Goal: Task Accomplishment & Management: Complete application form

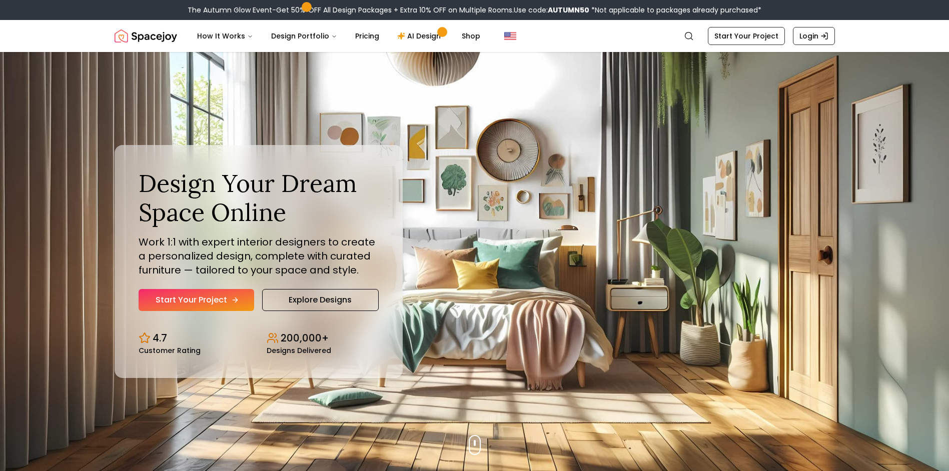
click at [207, 296] on link "Start Your Project" at bounding box center [197, 300] width 116 height 22
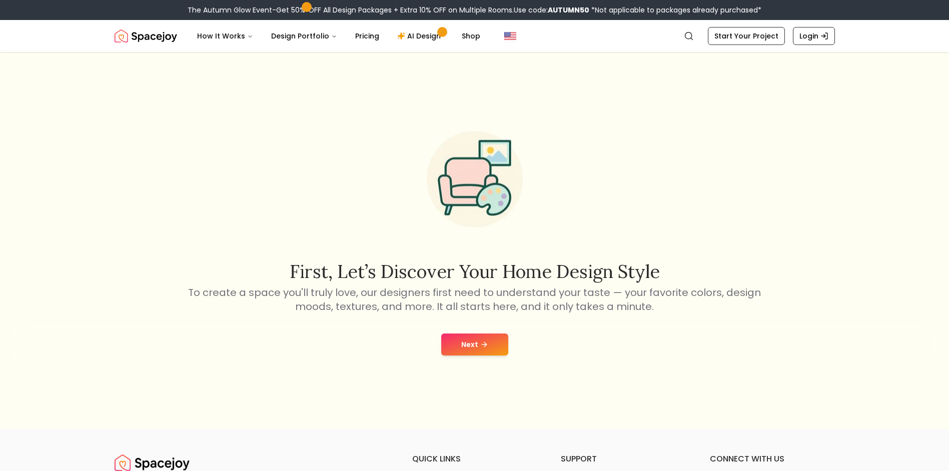
click at [473, 341] on button "Next" at bounding box center [474, 345] width 67 height 22
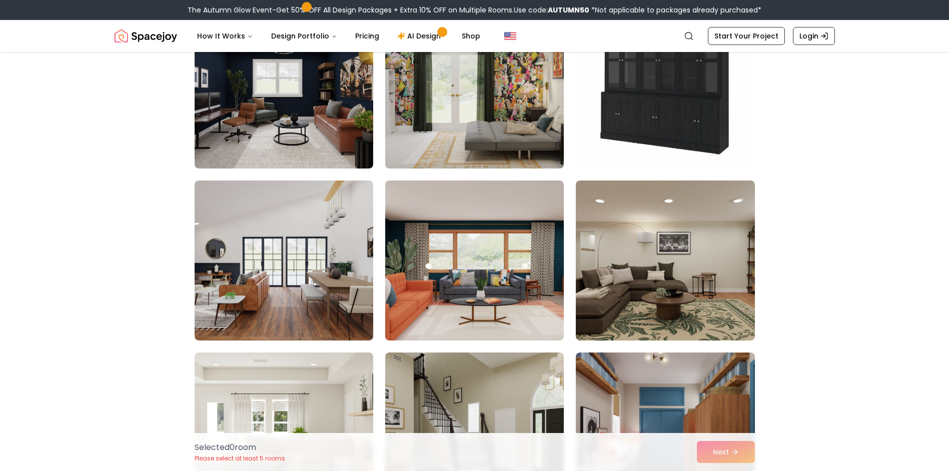
scroll to position [450, 0]
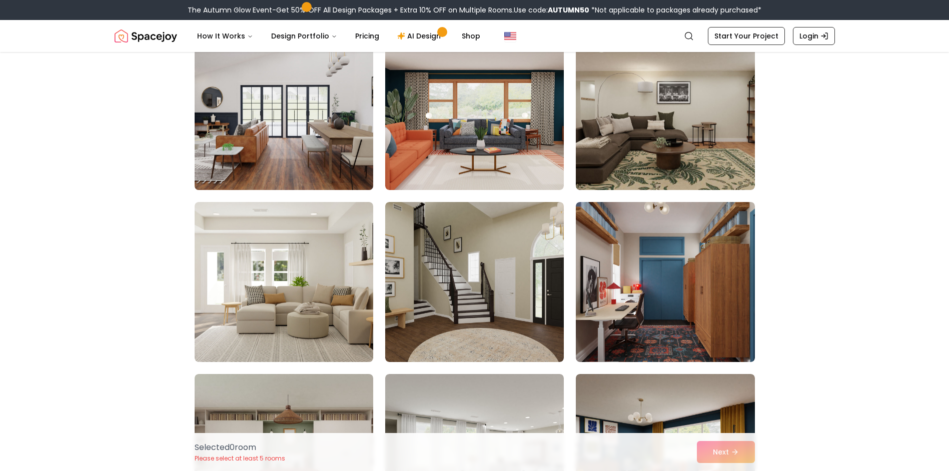
click at [306, 169] on img at bounding box center [284, 110] width 188 height 168
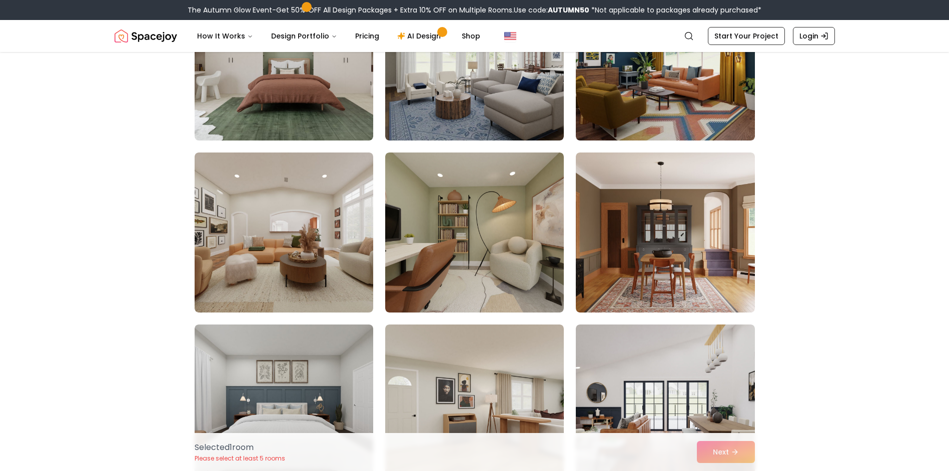
scroll to position [950, 0]
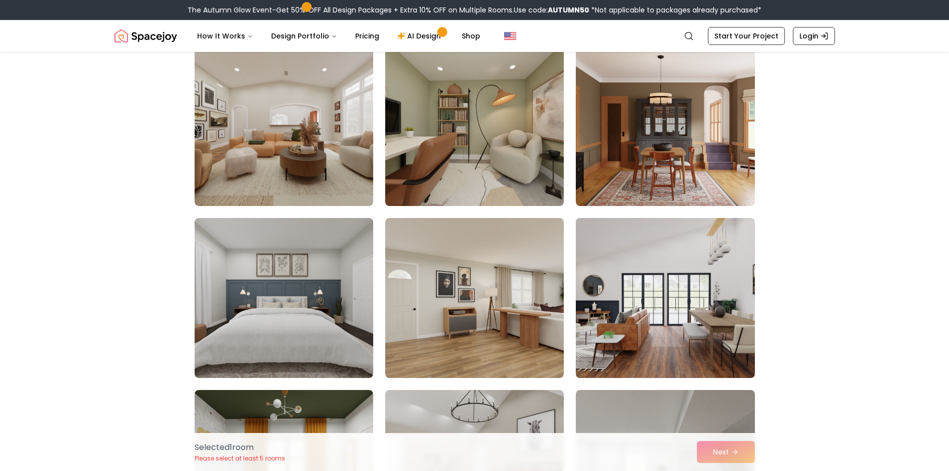
click at [630, 278] on img at bounding box center [665, 298] width 188 height 168
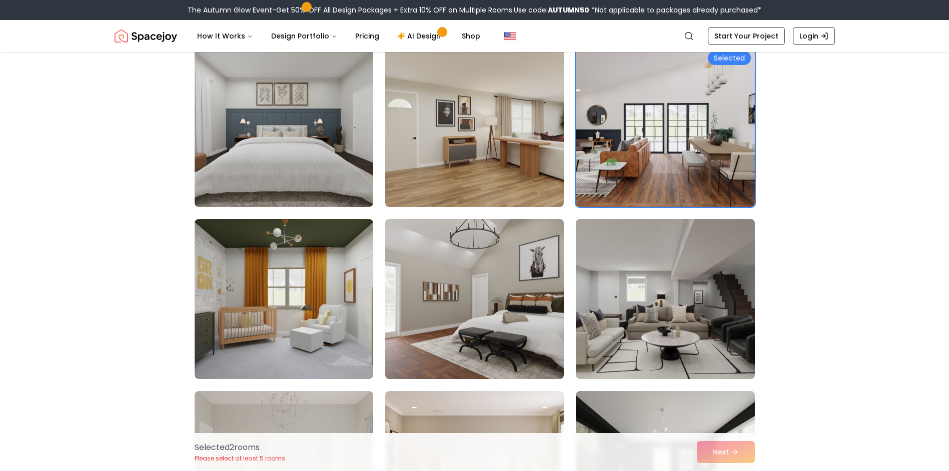
scroll to position [1150, 0]
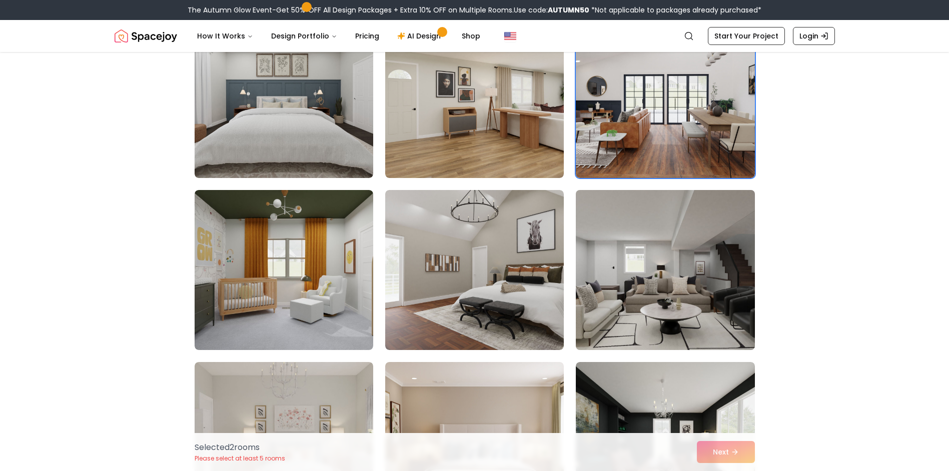
click at [639, 259] on img at bounding box center [665, 270] width 188 height 168
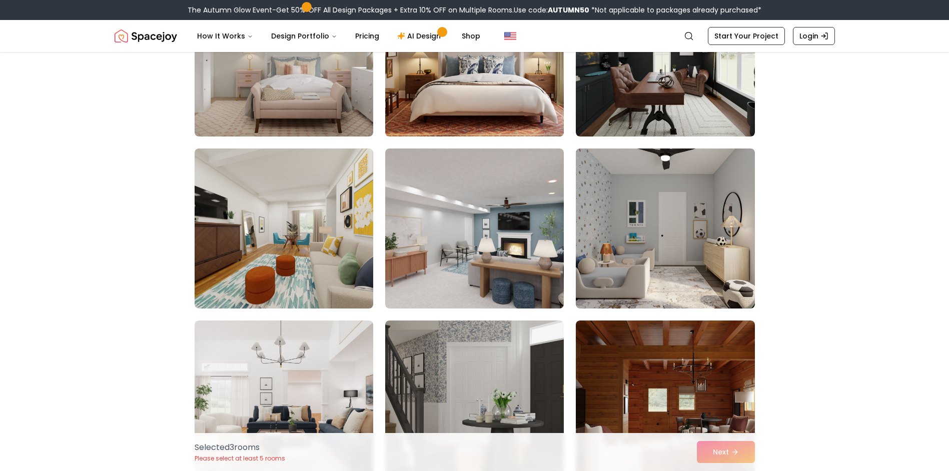
scroll to position [1550, 0]
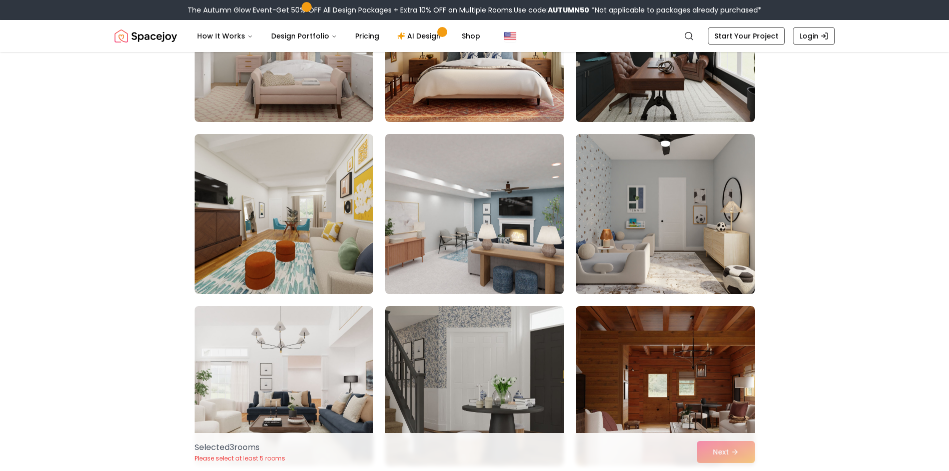
click at [481, 248] on img at bounding box center [475, 214] width 188 height 168
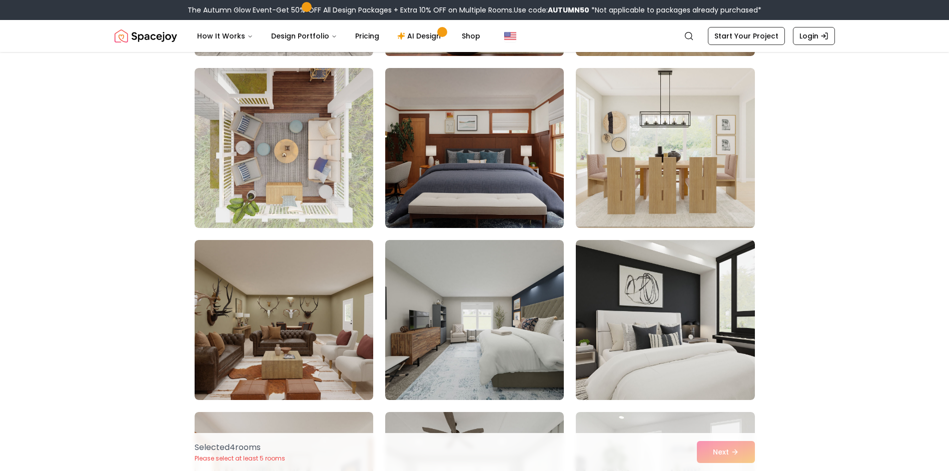
scroll to position [2151, 0]
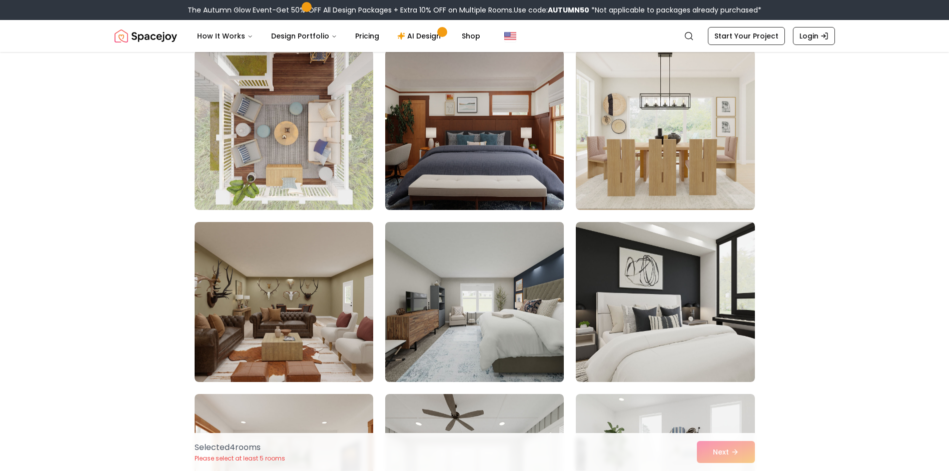
click at [467, 272] on img at bounding box center [475, 302] width 188 height 168
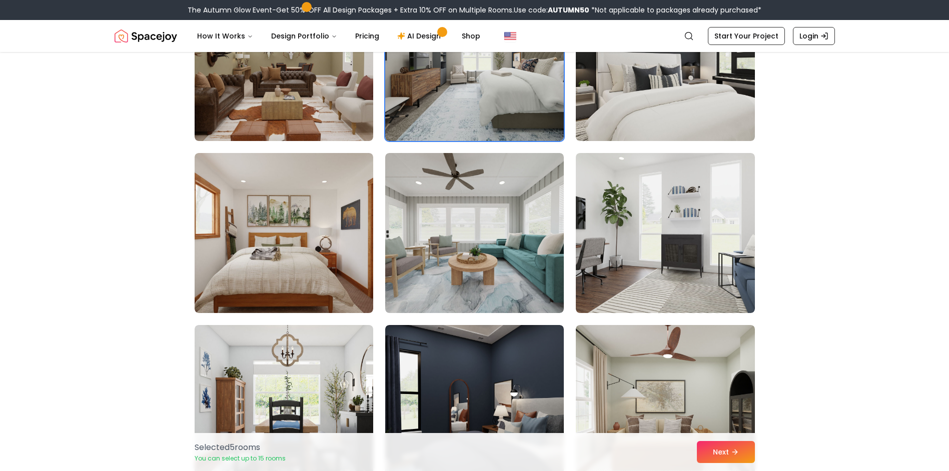
scroll to position [2451, 0]
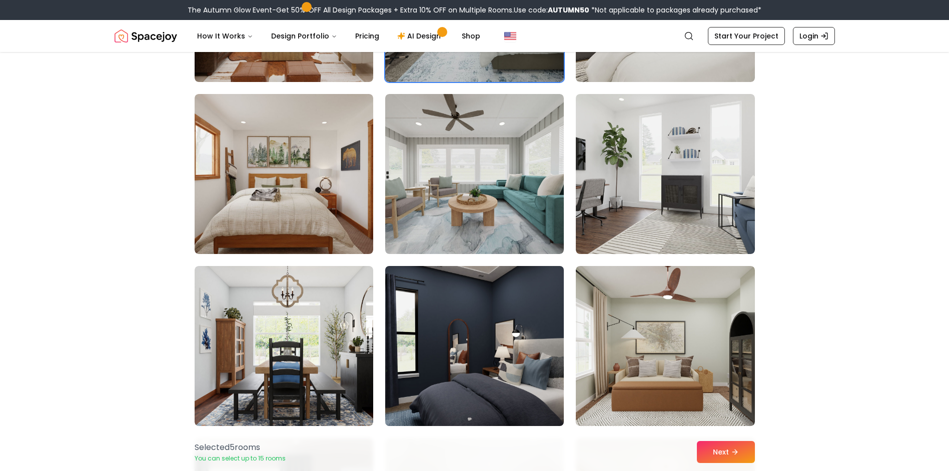
click at [443, 299] on img at bounding box center [475, 346] width 188 height 168
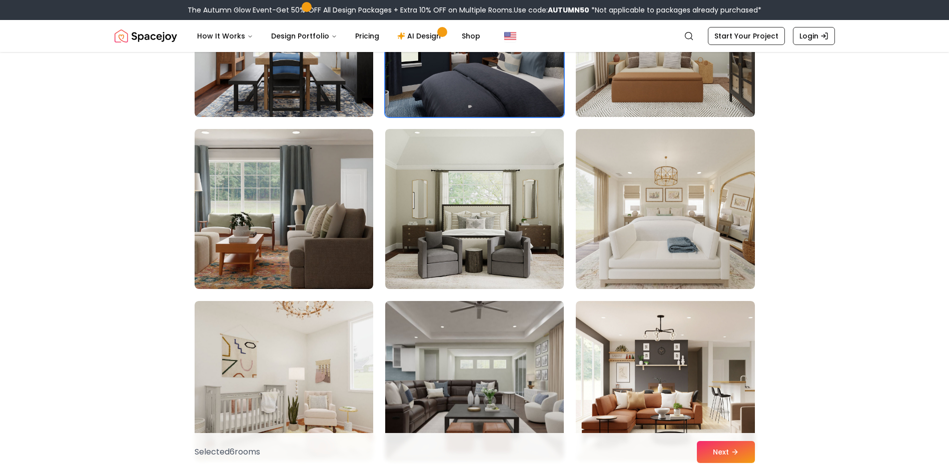
scroll to position [2851, 0]
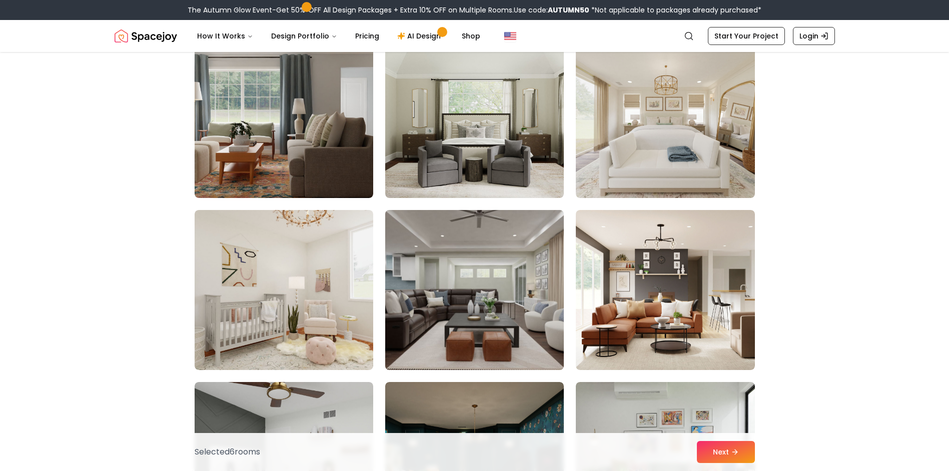
click at [494, 284] on img at bounding box center [475, 290] width 188 height 168
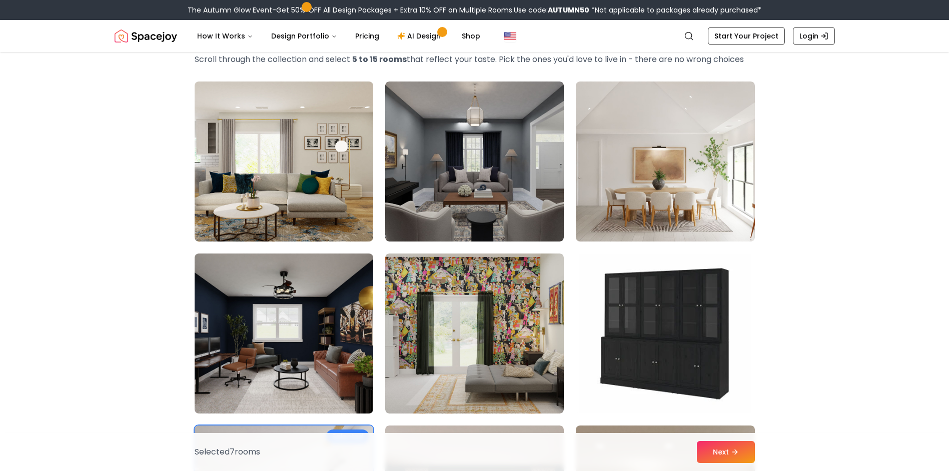
scroll to position [0, 0]
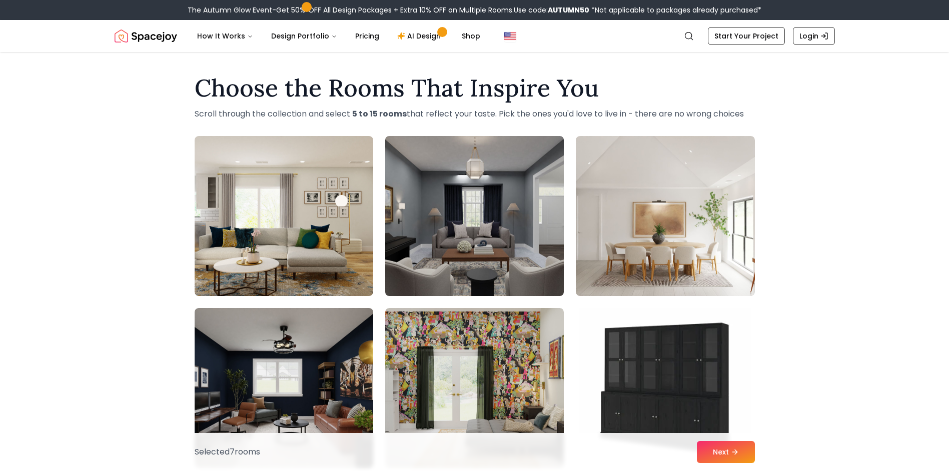
click at [491, 257] on img at bounding box center [475, 216] width 188 height 168
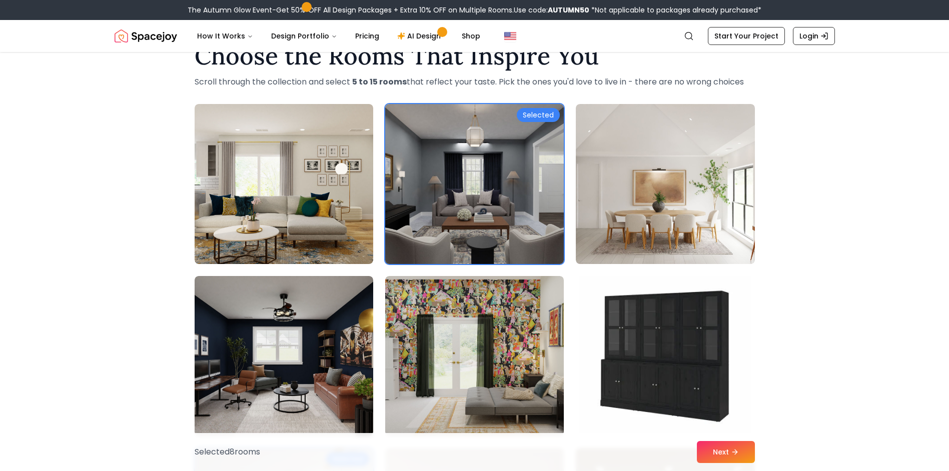
scroll to position [50, 0]
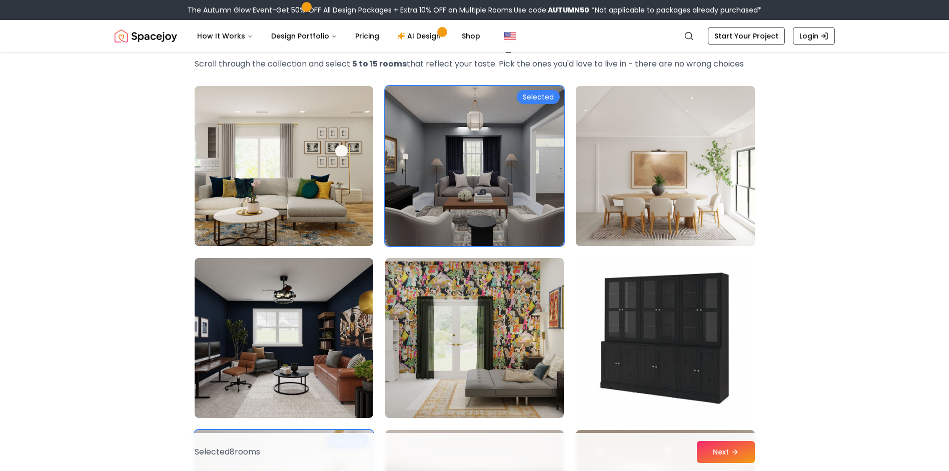
click at [631, 220] on img at bounding box center [665, 166] width 188 height 168
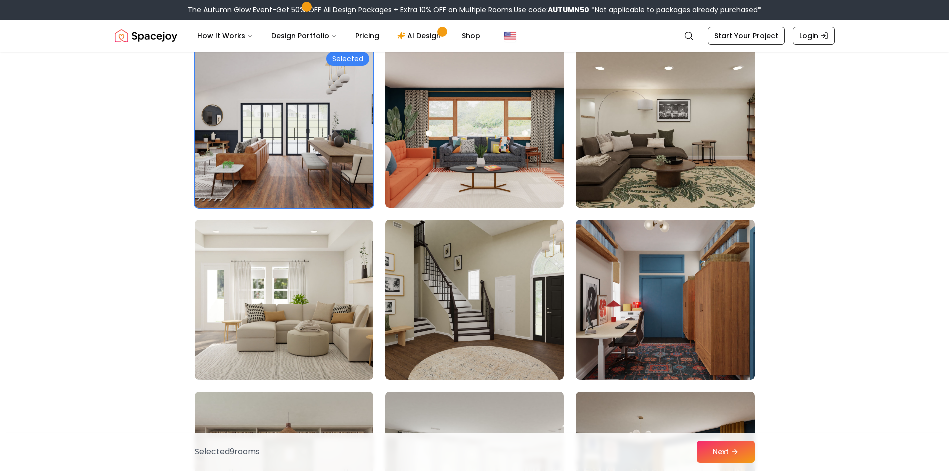
scroll to position [450, 0]
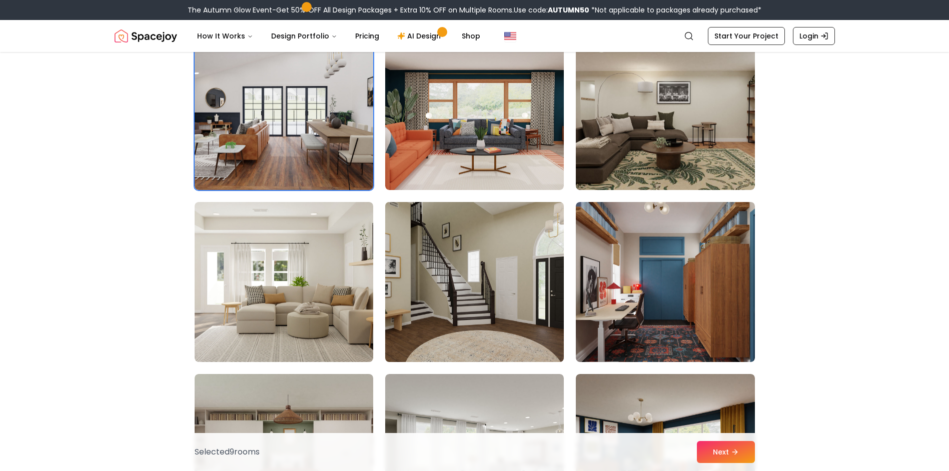
click at [422, 232] on img at bounding box center [475, 282] width 188 height 168
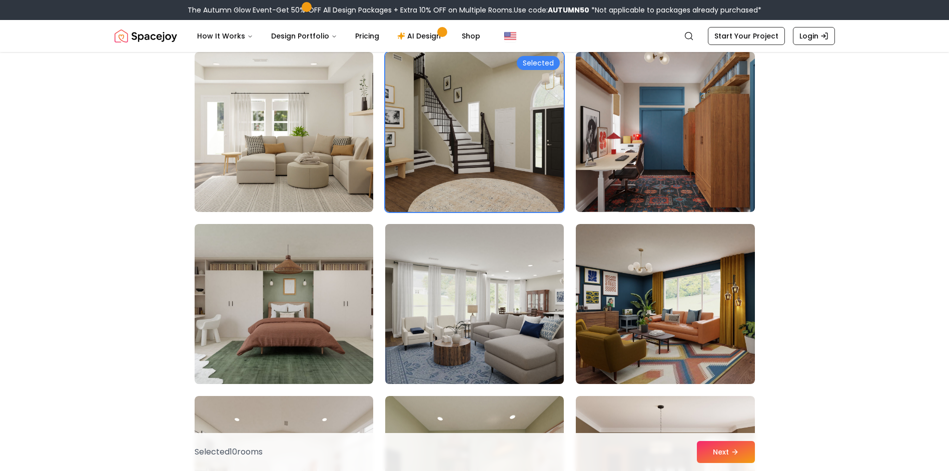
scroll to position [700, 0]
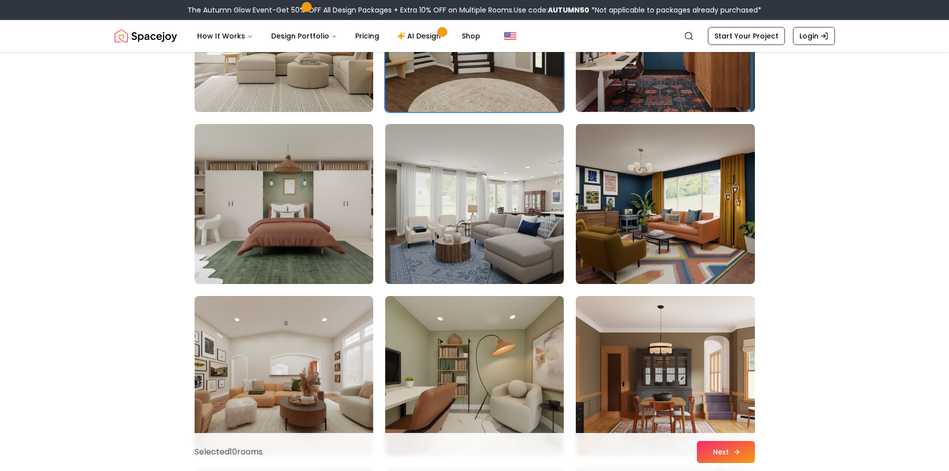
click at [730, 459] on button "Next" at bounding box center [726, 452] width 58 height 22
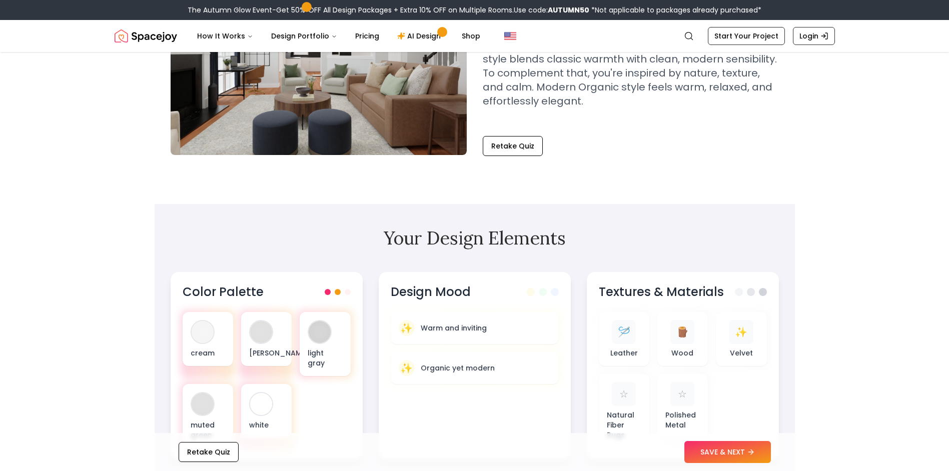
scroll to position [200, 0]
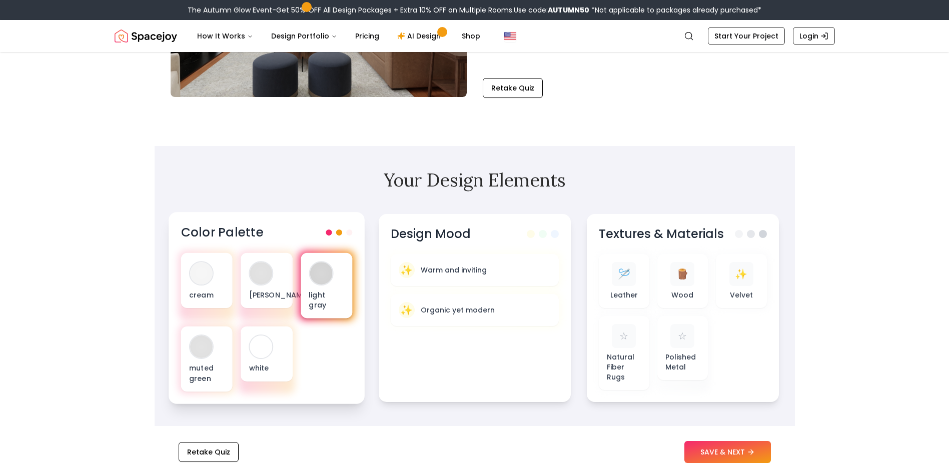
click at [325, 287] on div "light gray" at bounding box center [326, 286] width 52 height 66
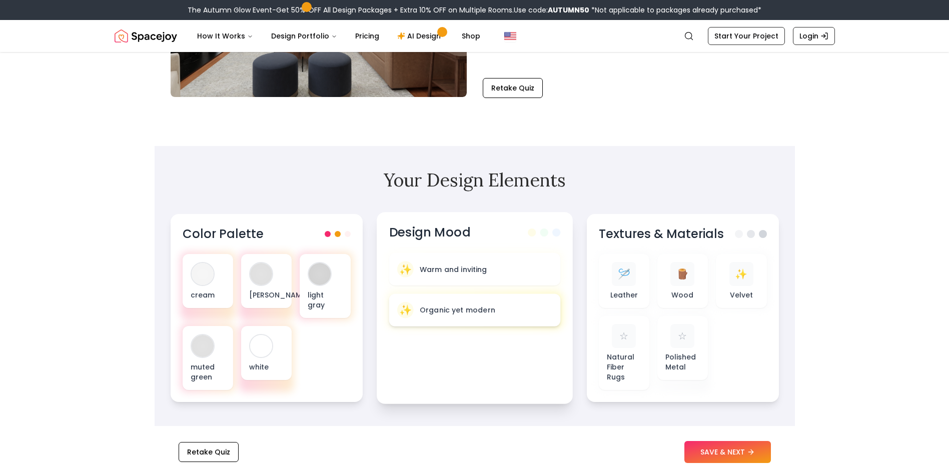
click at [468, 306] on p "Organic yet modern" at bounding box center [457, 310] width 76 height 10
click at [482, 314] on p "Organic yet modern" at bounding box center [457, 310] width 76 height 10
click at [631, 364] on p "Natural Fiber Rugs" at bounding box center [623, 368] width 36 height 31
click at [621, 341] on span "☆" at bounding box center [622, 337] width 9 height 15
click at [754, 231] on span at bounding box center [752, 233] width 8 height 8
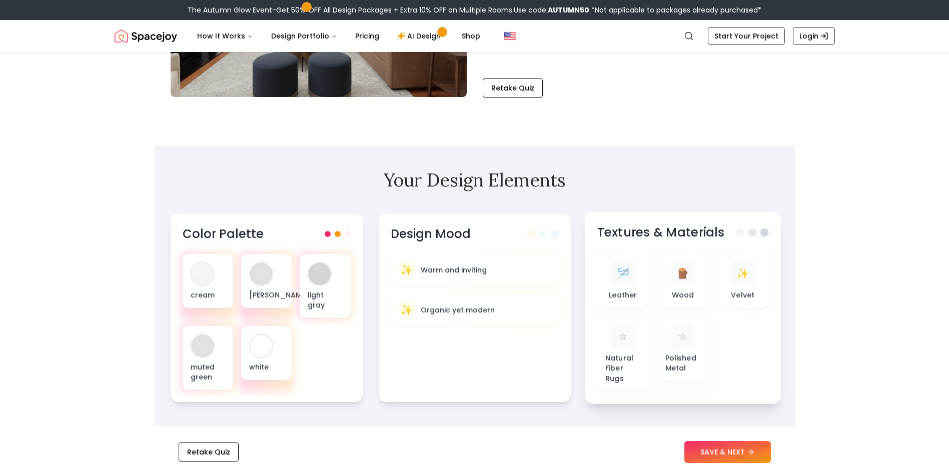
click at [765, 230] on span at bounding box center [764, 233] width 8 height 8
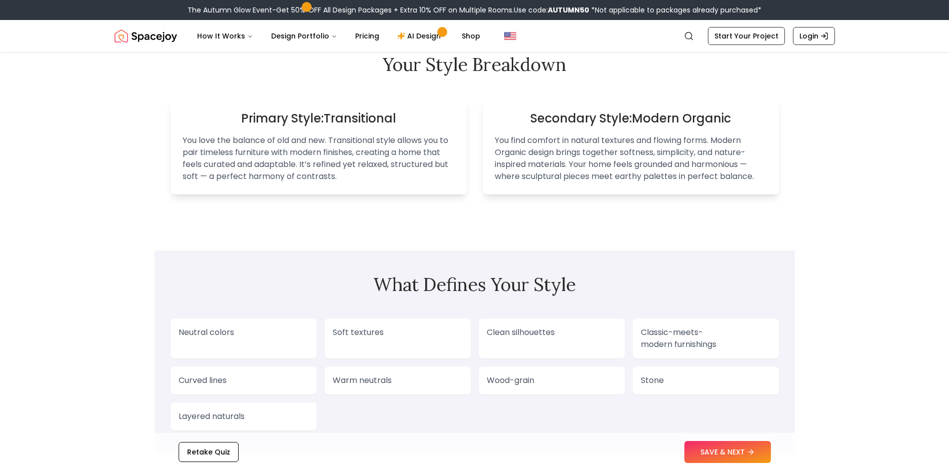
scroll to position [750, 0]
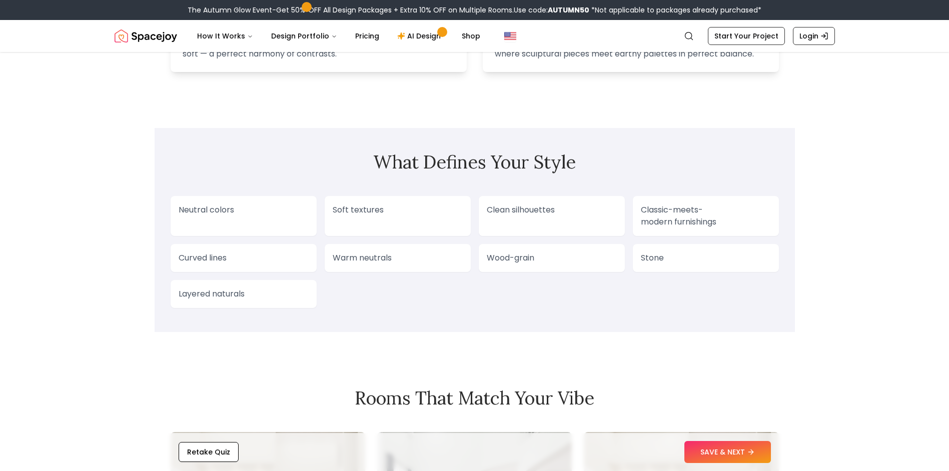
click at [682, 227] on p "Classic-meets-modern furnishings" at bounding box center [706, 216] width 130 height 24
click at [687, 207] on p "Classic-meets-modern furnishings" at bounding box center [706, 216] width 130 height 24
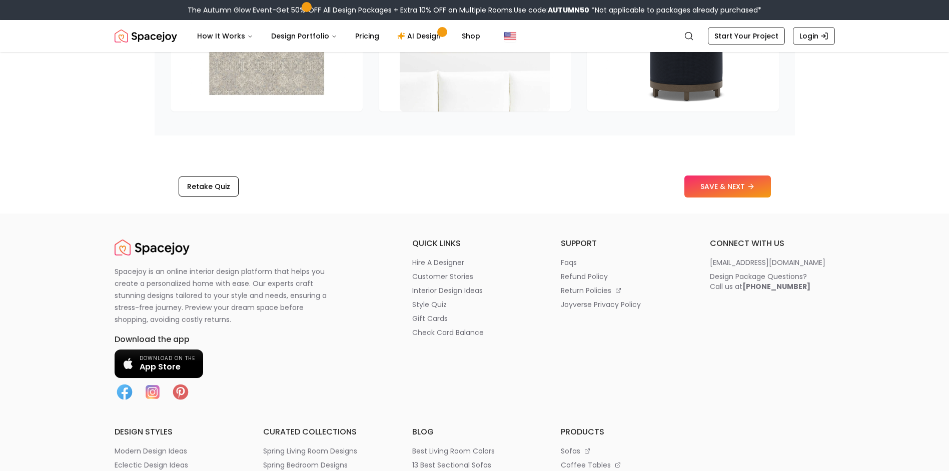
scroll to position [1550, 0]
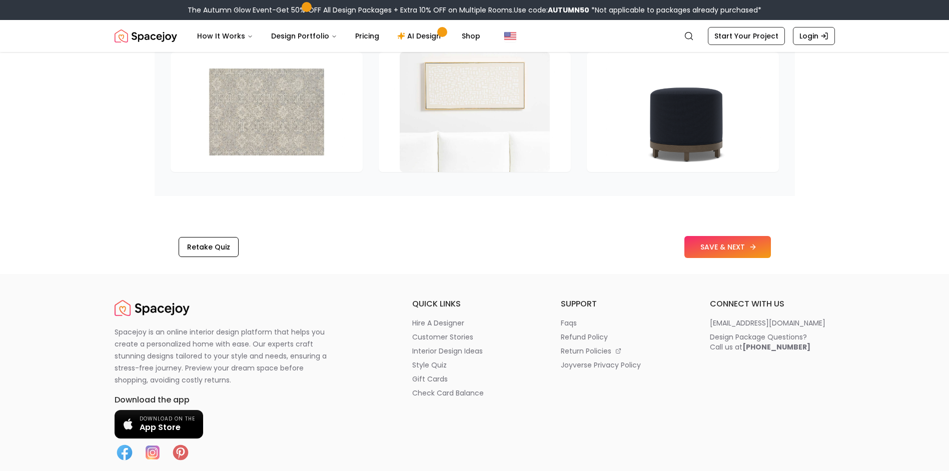
click at [719, 248] on button "SAVE & NEXT" at bounding box center [727, 247] width 87 height 22
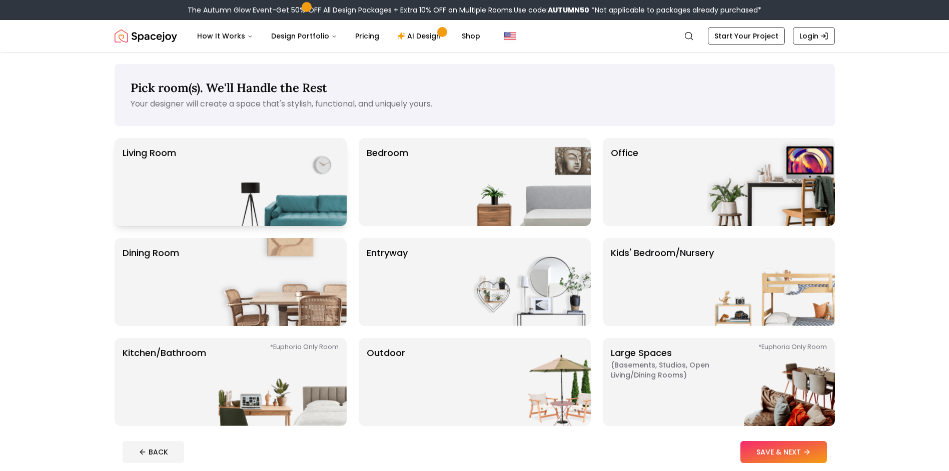
click at [287, 182] on img at bounding box center [283, 182] width 128 height 88
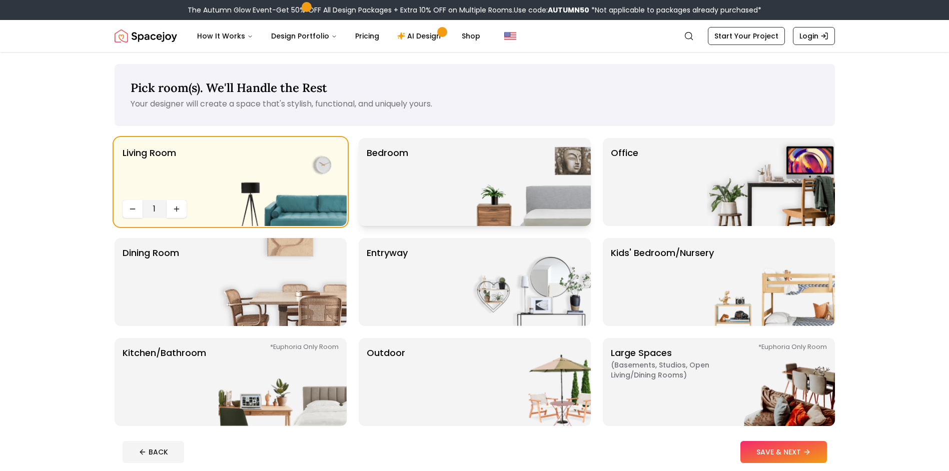
click at [441, 197] on div "Bedroom" at bounding box center [475, 182] width 232 height 88
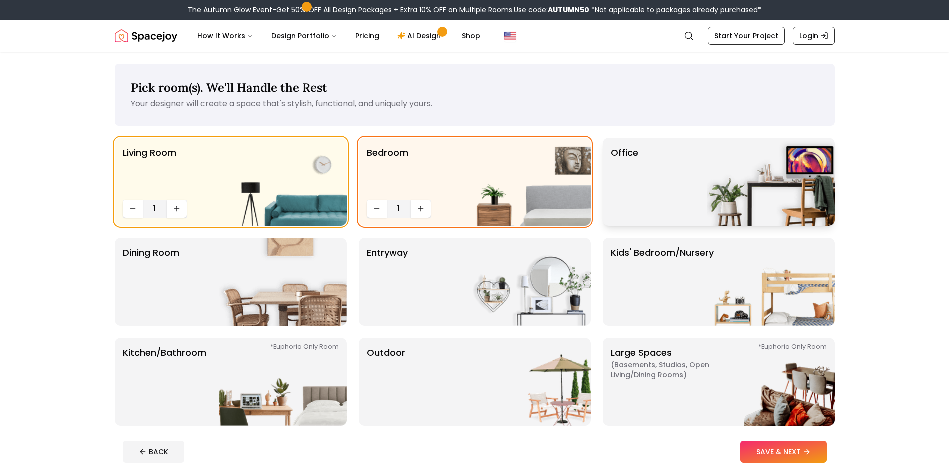
click at [652, 205] on div "Office" at bounding box center [719, 182] width 232 height 88
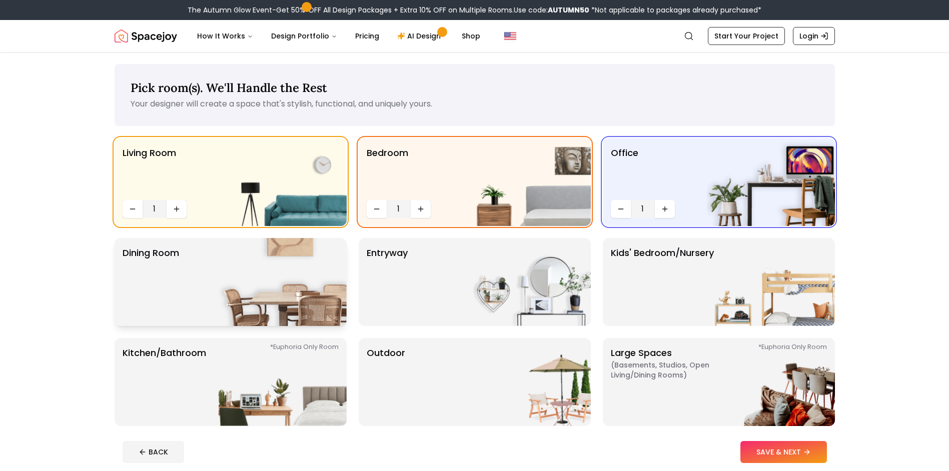
click at [283, 261] on img at bounding box center [283, 282] width 128 height 88
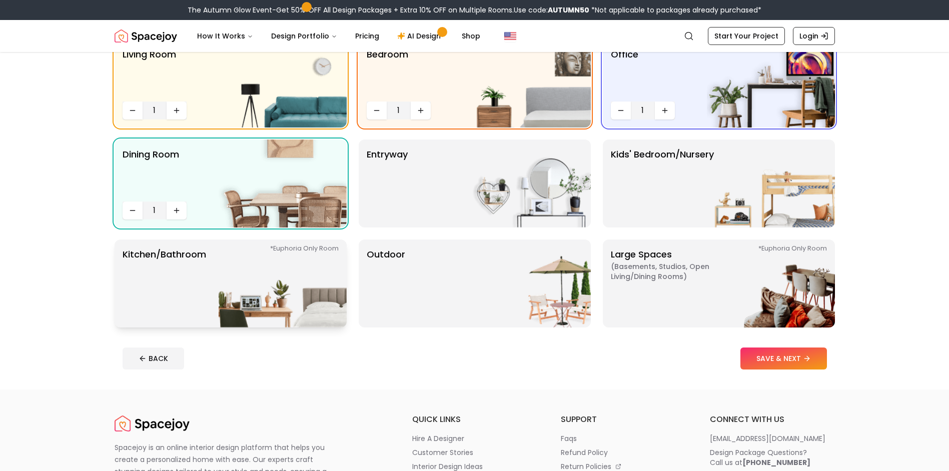
scroll to position [100, 0]
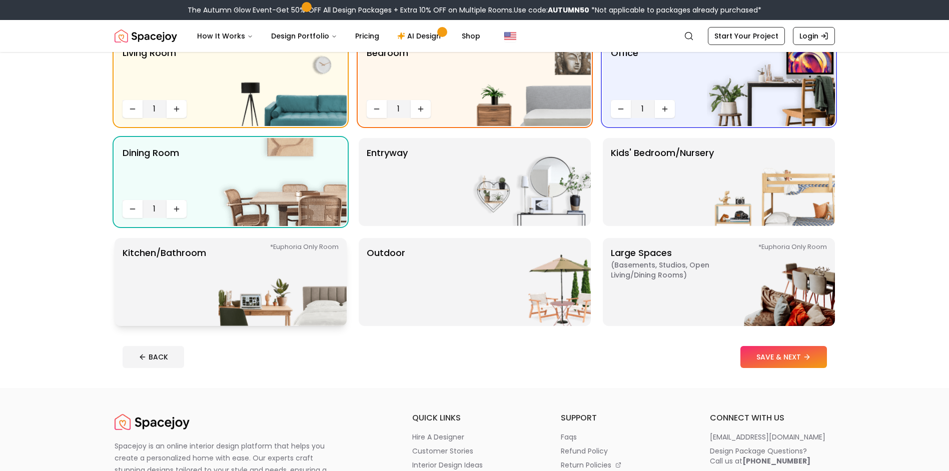
click at [312, 265] on img at bounding box center [283, 282] width 128 height 88
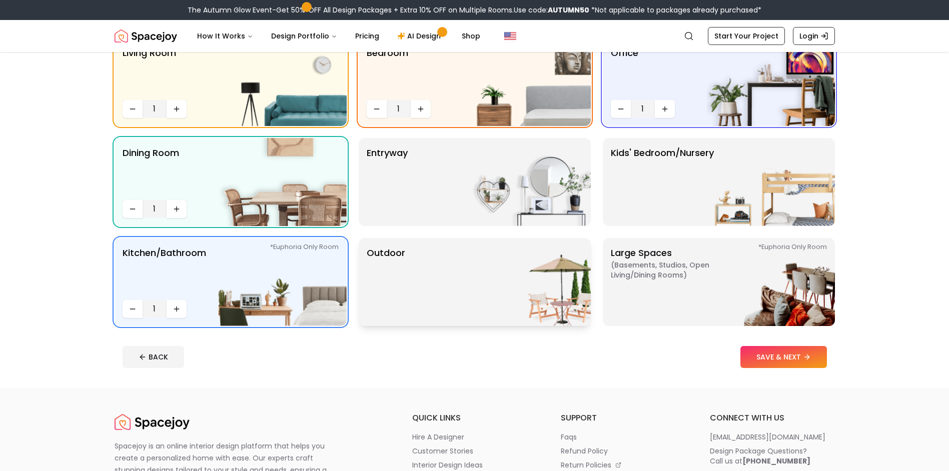
click at [523, 301] on img at bounding box center [527, 282] width 128 height 88
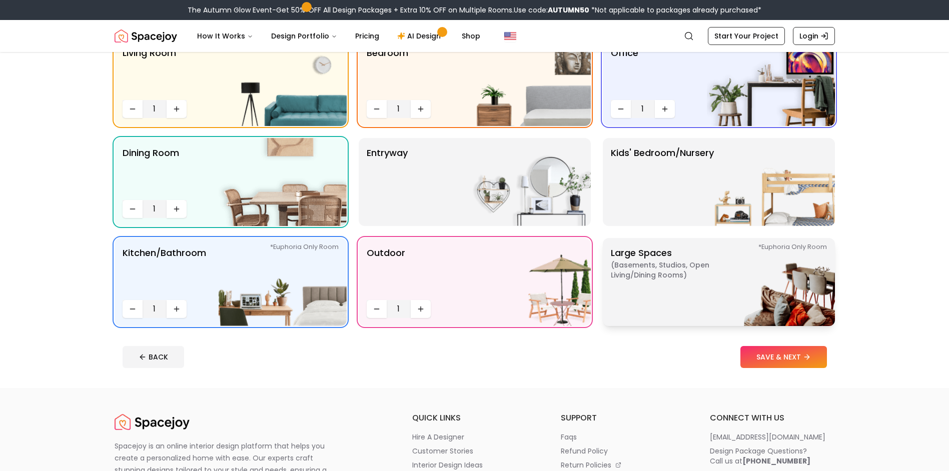
click at [641, 303] on p "Large Spaces ( Basements, Studios, Open living/dining rooms ) *Euphoria Only Ro…" at bounding box center [673, 282] width 125 height 72
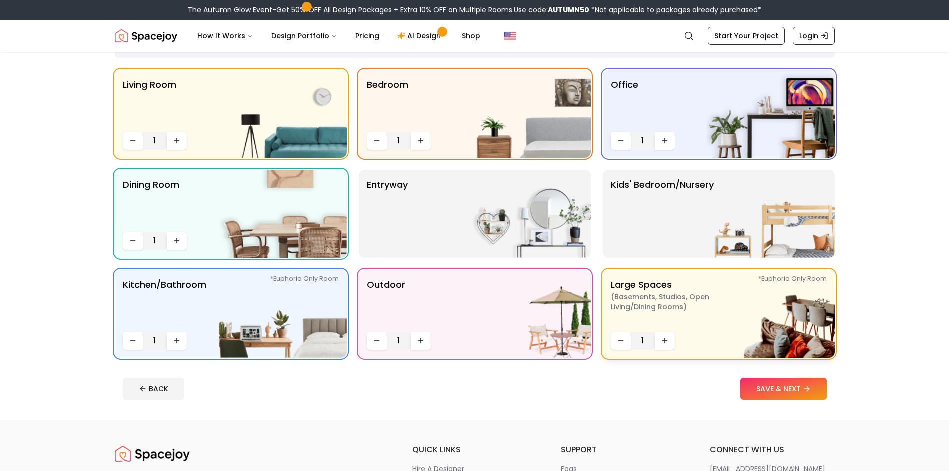
scroll to position [50, 0]
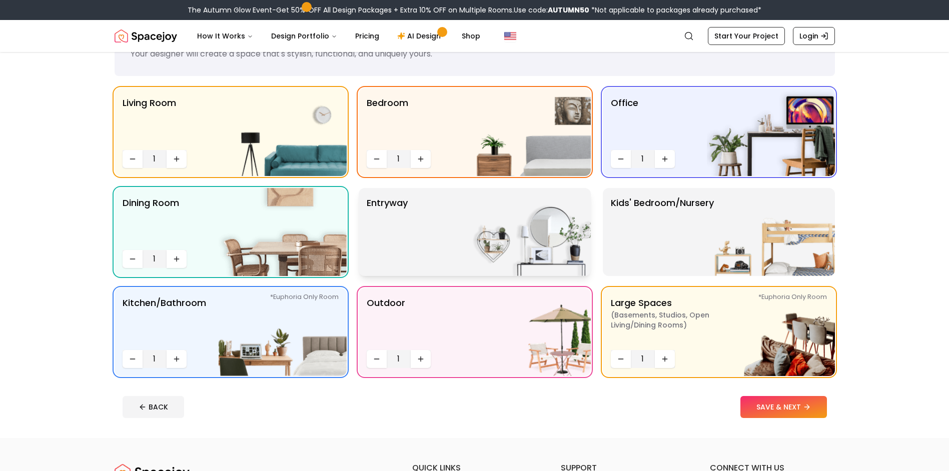
click at [498, 241] on img at bounding box center [527, 232] width 128 height 88
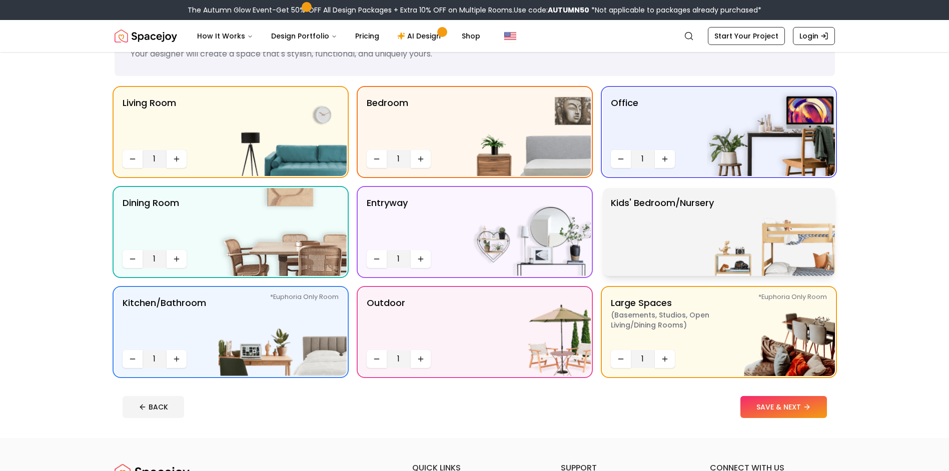
scroll to position [0, 0]
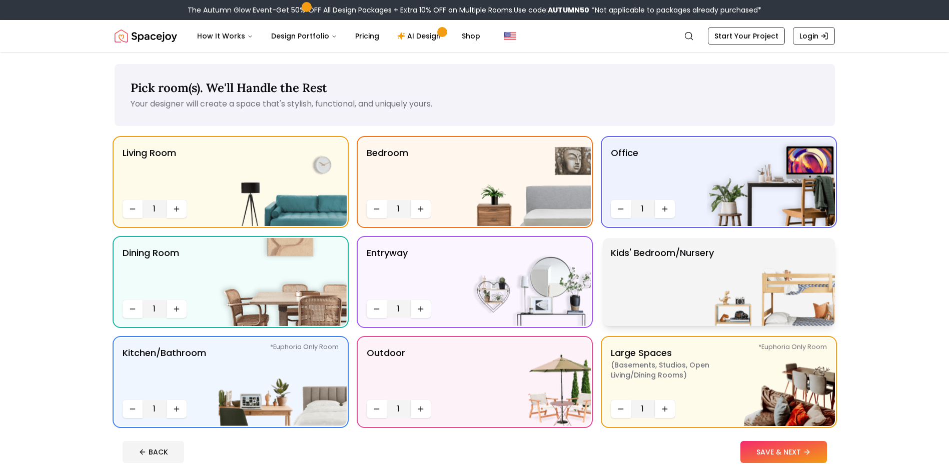
click at [652, 269] on p "Kids' Bedroom/Nursery" at bounding box center [662, 282] width 103 height 72
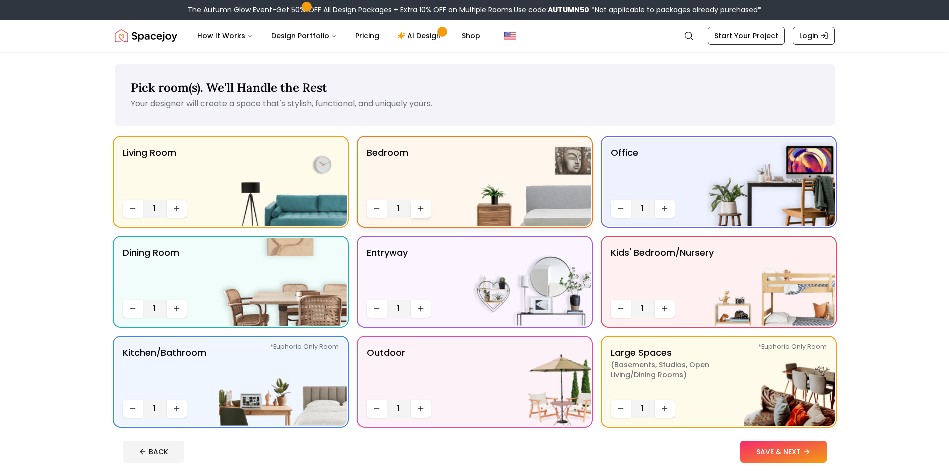
click at [417, 209] on icon "Increase quantity" at bounding box center [421, 209] width 8 height 8
click at [182, 410] on button "Increase quantity" at bounding box center [177, 409] width 20 height 18
click at [772, 450] on button "SAVE & NEXT" at bounding box center [783, 452] width 87 height 22
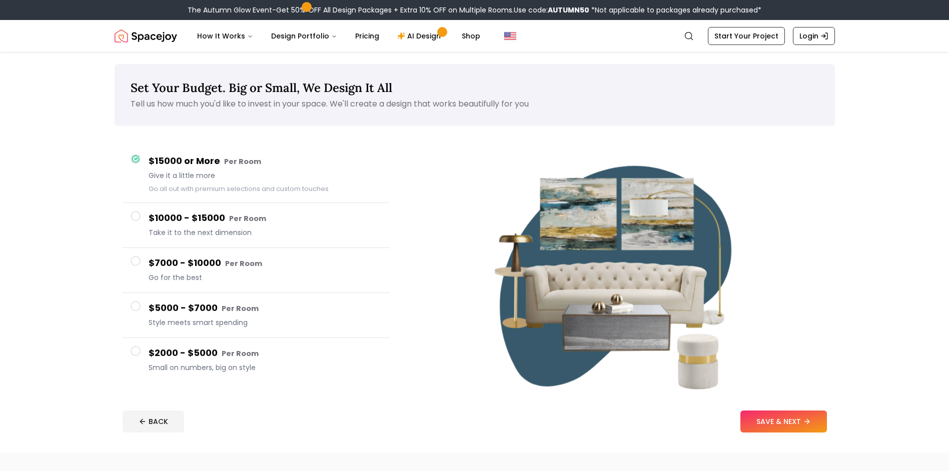
click at [145, 351] on button "$2000 - $5000 Per Room Small on numbers, big on style" at bounding box center [256, 360] width 267 height 45
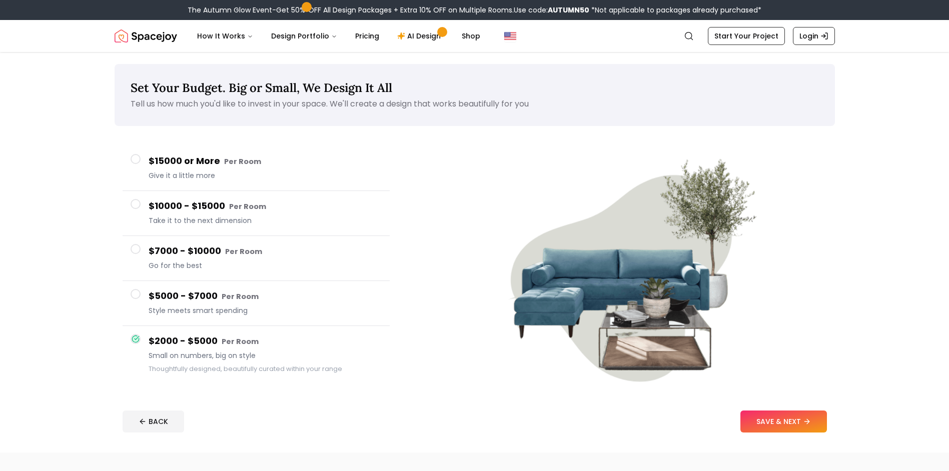
click at [172, 300] on h4 "$5000 - $7000 Per Room" at bounding box center [265, 296] width 233 height 15
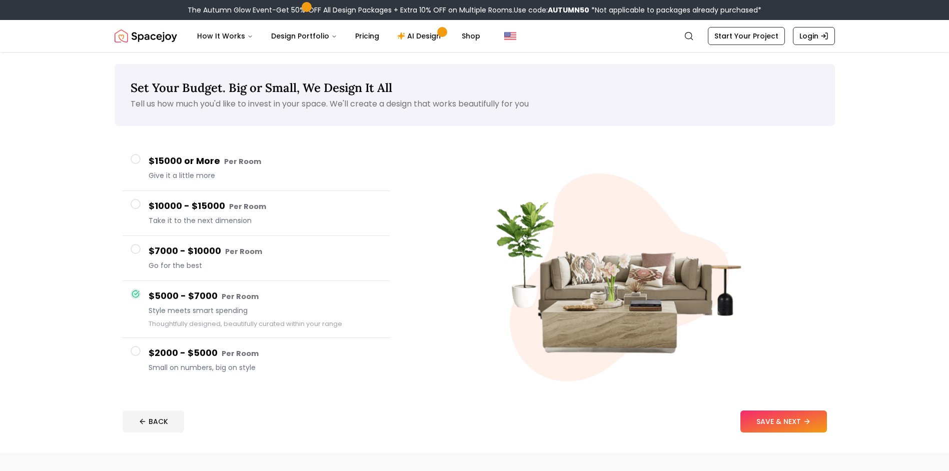
click at [160, 260] on div "$7000 - $10000 Per Room Go for the best" at bounding box center [265, 258] width 233 height 29
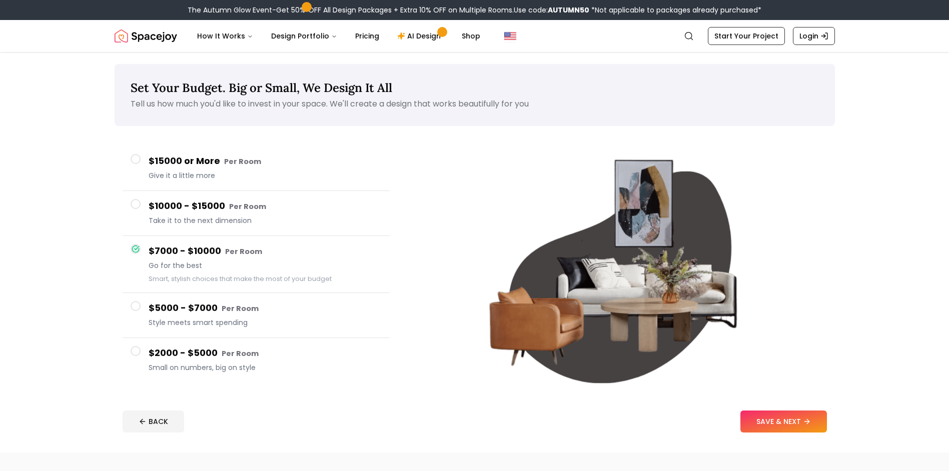
click at [151, 217] on span "Take it to the next dimension" at bounding box center [265, 221] width 233 height 10
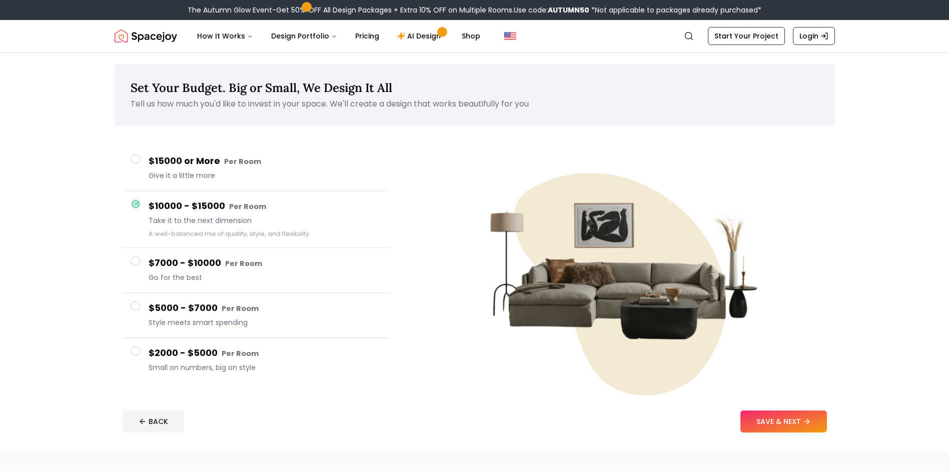
click at [161, 171] on span "Give it a little more" at bounding box center [265, 176] width 233 height 10
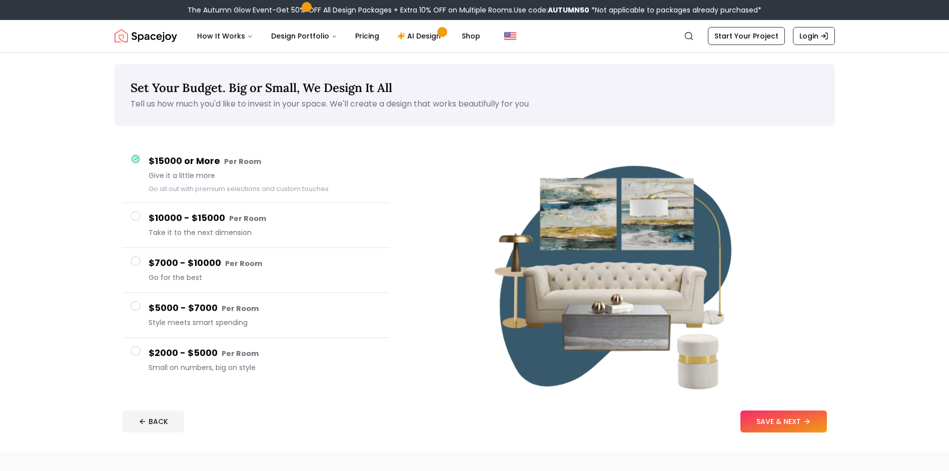
click at [158, 217] on h4 "$10000 - $15000 Per Room" at bounding box center [265, 218] width 233 height 15
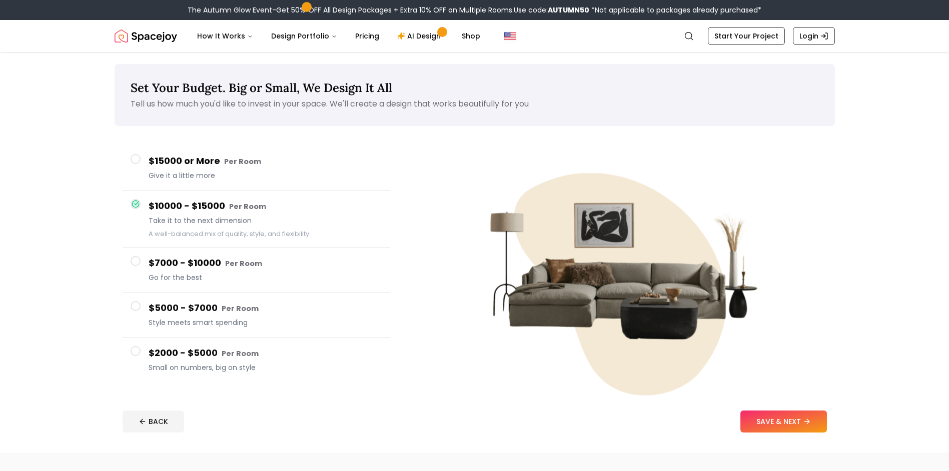
click at [159, 308] on h4 "$5000 - $7000 Per Room" at bounding box center [265, 308] width 233 height 15
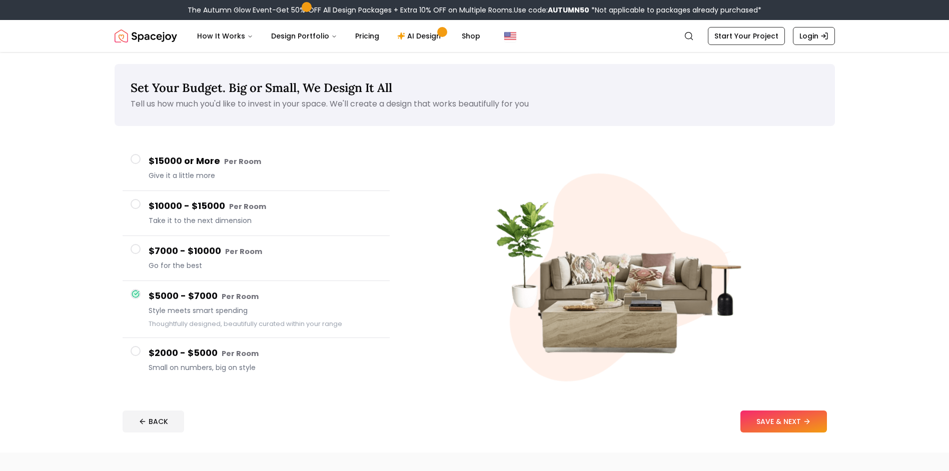
click at [158, 349] on h4 "$2000 - $5000 Per Room" at bounding box center [265, 353] width 233 height 15
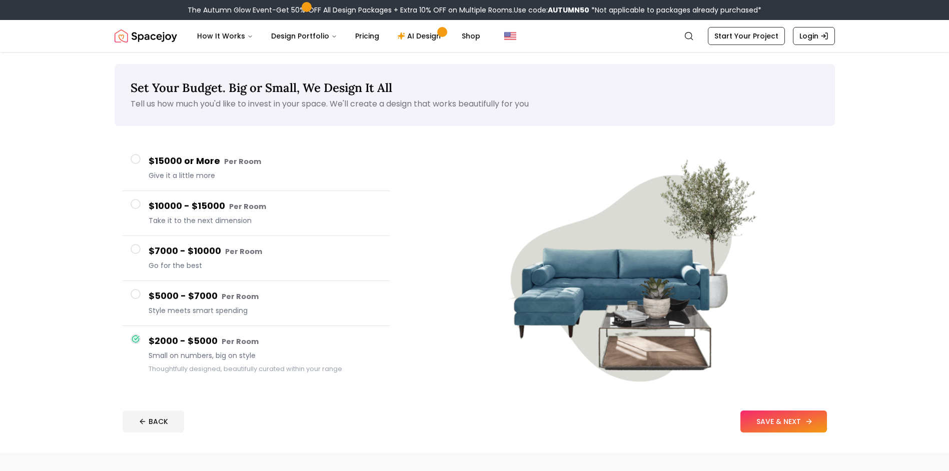
click at [755, 422] on button "SAVE & NEXT" at bounding box center [783, 422] width 87 height 22
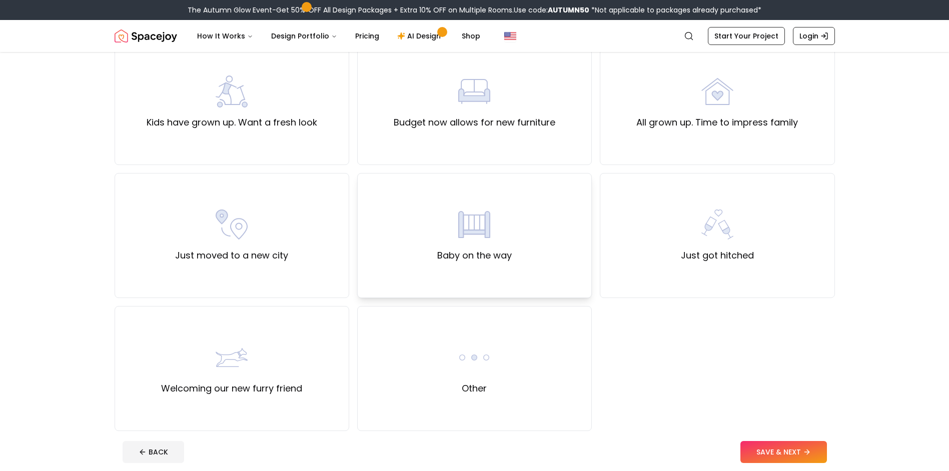
scroll to position [350, 0]
